Goal: Transaction & Acquisition: Purchase product/service

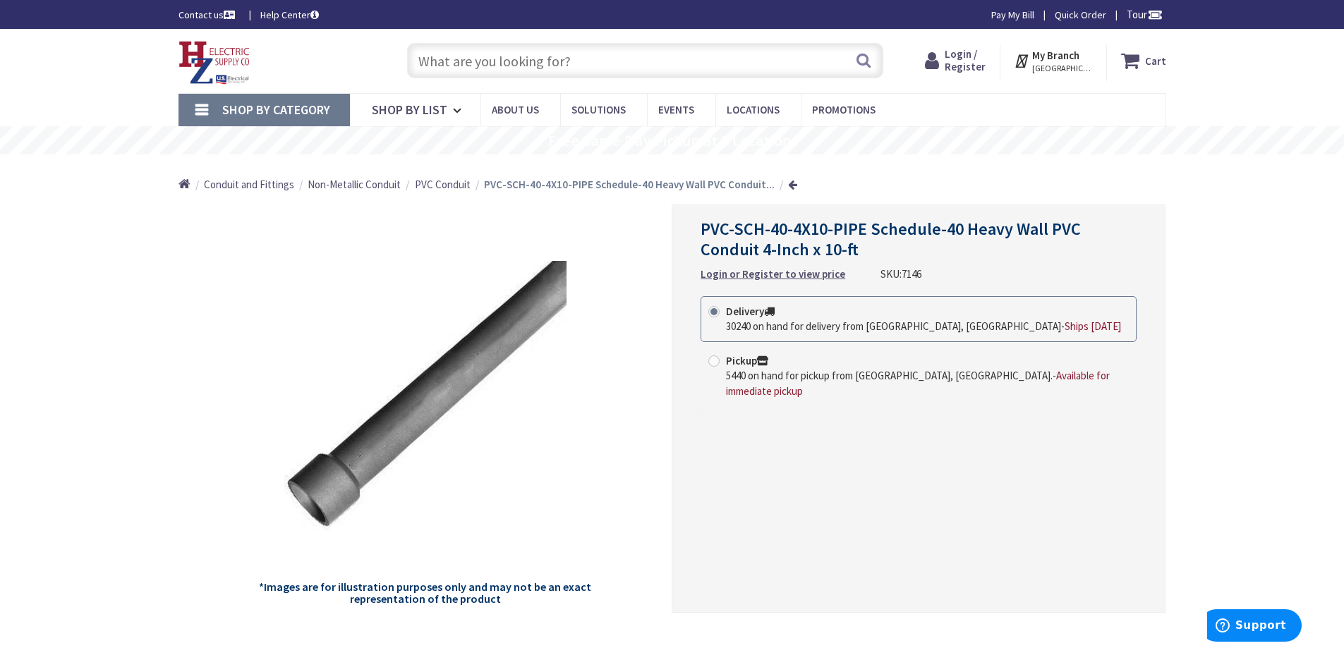
click at [749, 272] on strong "Login or Register to view price" at bounding box center [772, 273] width 145 height 13
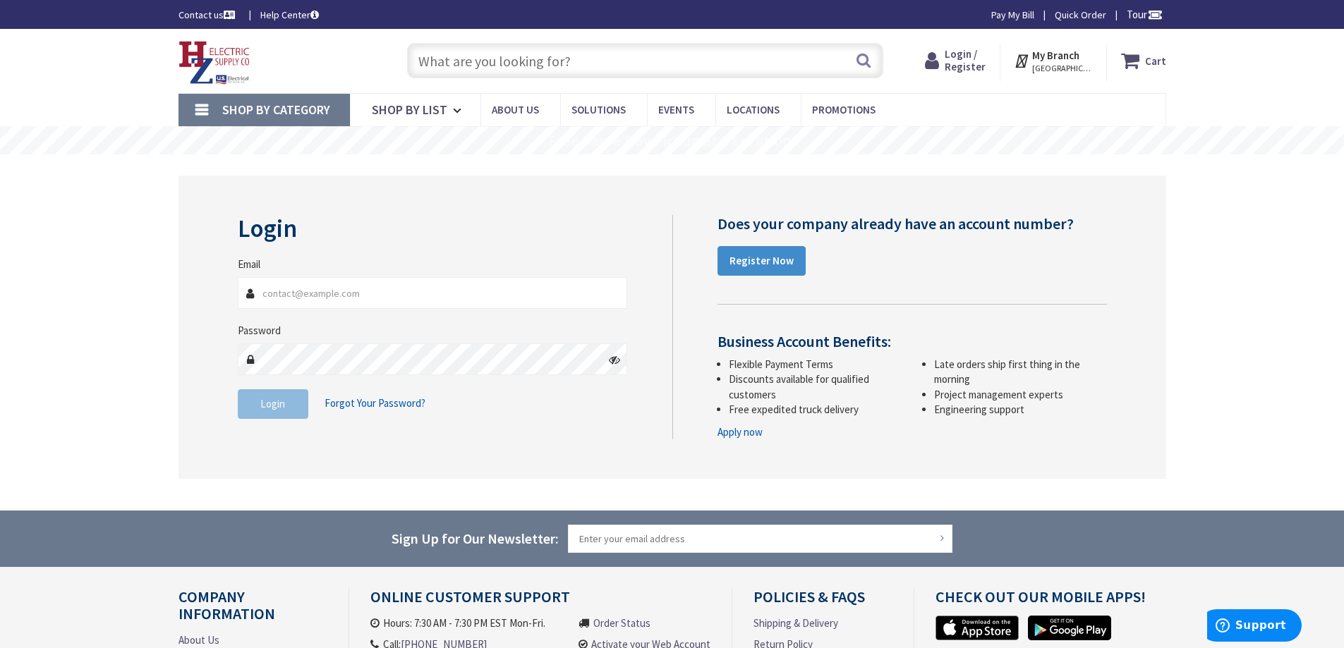
type input "[EMAIL_ADDRESS][DOMAIN_NAME]"
click at [262, 411] on button "Login" at bounding box center [273, 404] width 71 height 30
